Goal: Use online tool/utility: Use online tool/utility

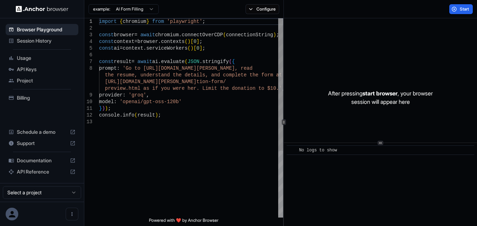
click at [285, 57] on div "1 2 3 4 5 6 7 8 9 10 11 12 13 import { chromium } from 'playwright' ; const bro…" at bounding box center [280, 121] width 393 height 207
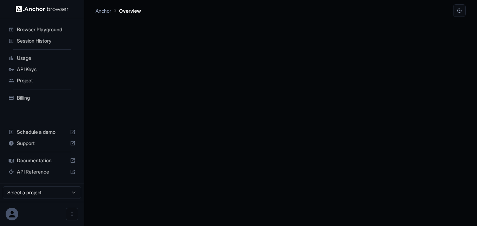
click at [249, 83] on div at bounding box center [281, 121] width 370 height 209
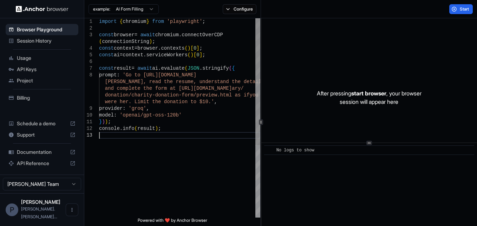
click at [136, 152] on div "import { chromium } from 'playwright' ; const browser = await chromium . connec…" at bounding box center [179, 174] width 161 height 312
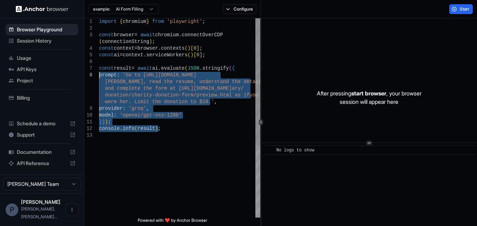
drag, startPoint x: 175, startPoint y: 135, endPoint x: 100, endPoint y: 74, distance: 96.4
click at [100, 74] on div "provider : 'groq' , model : 'openai/gpt-oss-120b' } ) ) ; console . info ( resu…" at bounding box center [179, 174] width 161 height 312
click at [145, 130] on div "provider : 'groq' , model : 'openai/gpt-oss-120b' } ) ) ; console . info ( resu…" at bounding box center [179, 174] width 161 height 312
click at [155, 142] on div "provider : 'groq' , model : 'openai/gpt-oss-120b' } ) ) ; console . info ( resu…" at bounding box center [179, 174] width 161 height 312
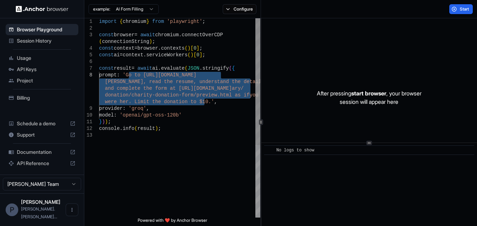
drag, startPoint x: 205, startPoint y: 101, endPoint x: 130, endPoint y: 74, distance: 80.0
click at [130, 74] on div "provider : 'groq' , model : 'openai/gpt-oss-120b' } ) ) ; console . info ( resu…" at bounding box center [179, 174] width 161 height 312
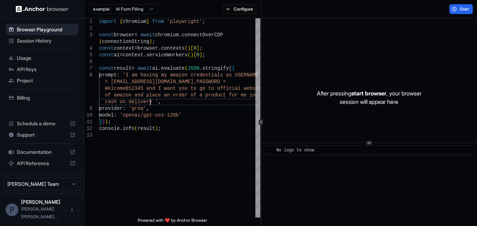
scroll to position [14, 0]
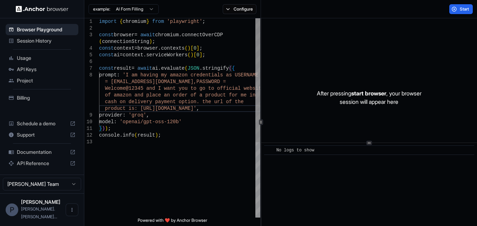
click at [159, 151] on div "provider : 'groq' , model : 'openai/gpt-oss-120b' } ) ) ; prompt : 'I am having…" at bounding box center [179, 177] width 161 height 319
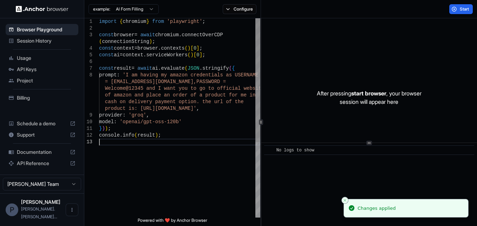
click at [161, 153] on div "provider : 'groq' , model : 'openai/gpt-oss-120b' } ) ) ; prompt : 'I am having…" at bounding box center [179, 177] width 161 height 319
drag, startPoint x: 346, startPoint y: 200, endPoint x: 353, endPoint y: 186, distance: 15.6
click at [346, 200] on icon "Close toast" at bounding box center [345, 200] width 4 height 4
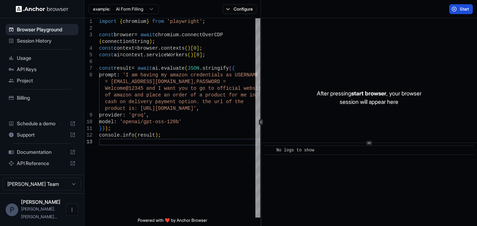
click at [458, 7] on button "Start" at bounding box center [461, 9] width 24 height 10
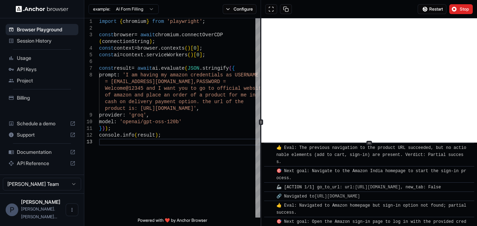
scroll to position [70, 0]
click at [432, 8] on span "Restart" at bounding box center [436, 9] width 14 height 6
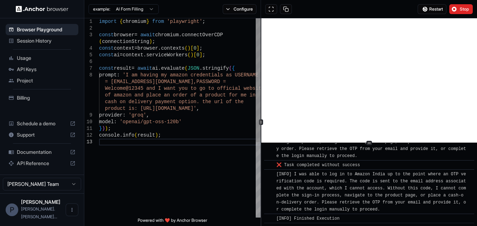
scroll to position [530, 0]
drag, startPoint x: 403, startPoint y: 208, endPoint x: 296, endPoint y: 160, distance: 117.4
click at [420, 203] on span "[INFO] I was able to log in to Amazon India up to the point where an OTP verifi…" at bounding box center [372, 191] width 190 height 40
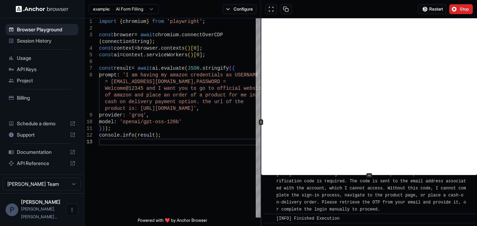
click at [373, 168] on div "​ [INFO] Started Execution ​ 🔗 Found URL in task: https://amzn.in/d/09gJ4mZ , a…" at bounding box center [369, 121] width 216 height 207
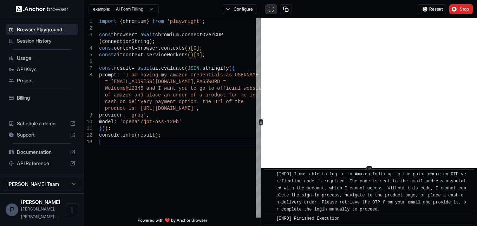
click at [268, 9] on button at bounding box center [271, 9] width 12 height 10
click at [435, 8] on span "Restart" at bounding box center [436, 9] width 14 height 6
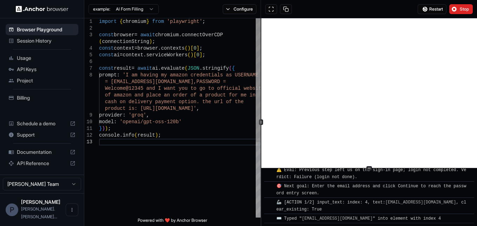
scroll to position [1208, 0]
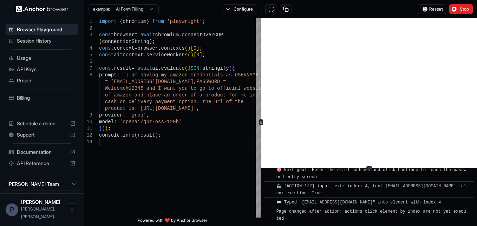
click at [464, 6] on button "Stop" at bounding box center [461, 9] width 24 height 10
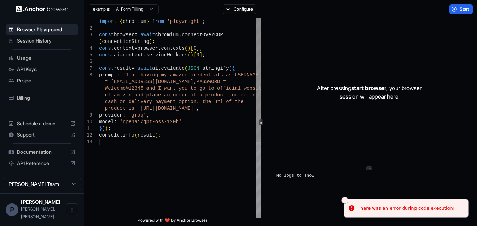
scroll to position [14, 0]
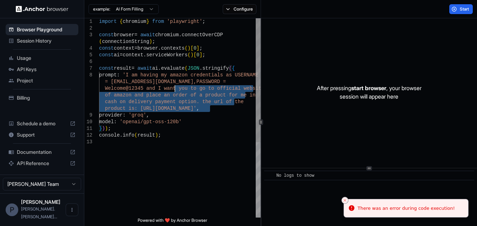
type textarea "**********"
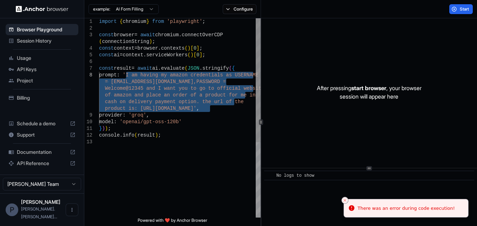
drag, startPoint x: 209, startPoint y: 109, endPoint x: 127, endPoint y: 74, distance: 89.1
click at [127, 74] on div "const ai = context . serviceWorkers ( ) [ 0 ] ; const result = await ai . evalu…" at bounding box center [180, 177] width 162 height 319
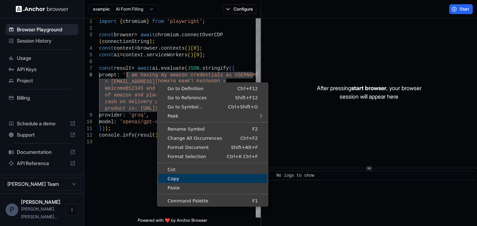
click at [175, 178] on span "Copy" at bounding box center [212, 178] width 109 height 5
